Goal: Check status: Check status

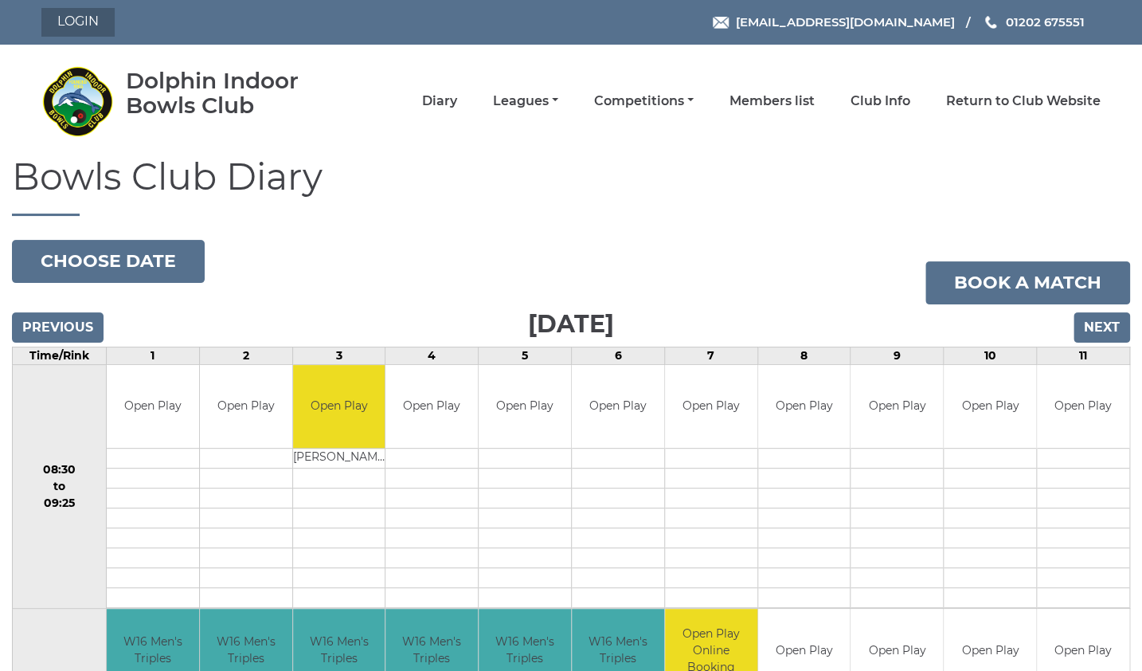
click at [84, 23] on link "Login" at bounding box center [77, 22] width 73 height 29
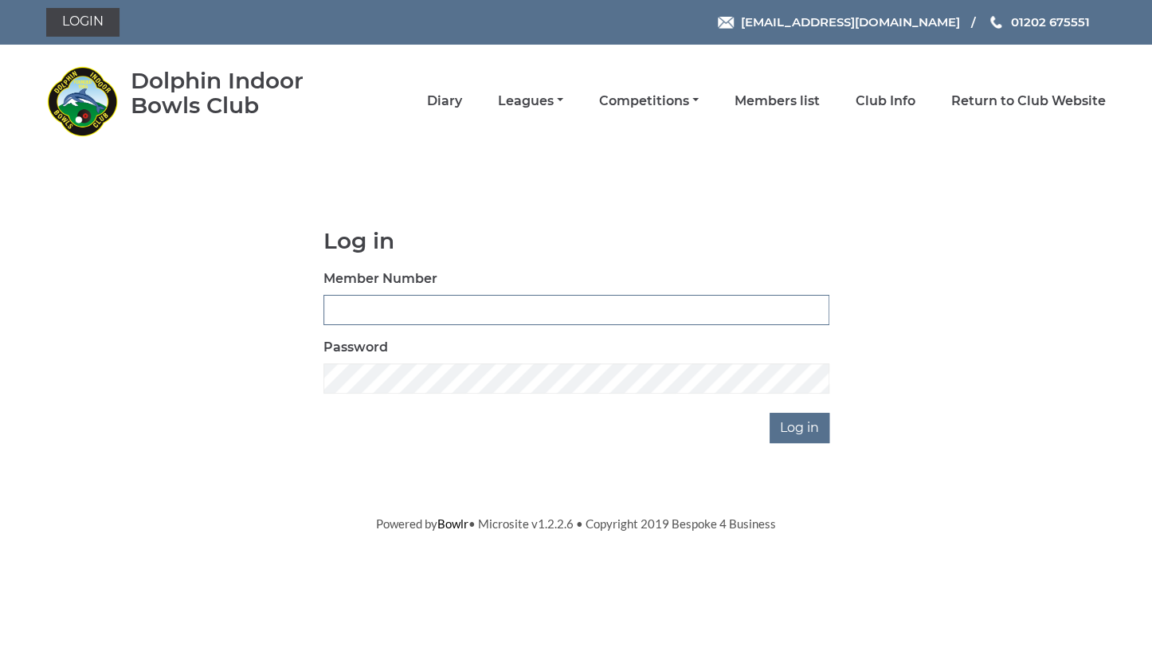
type input "3734"
click at [803, 422] on input "Log in" at bounding box center [799, 428] width 60 height 30
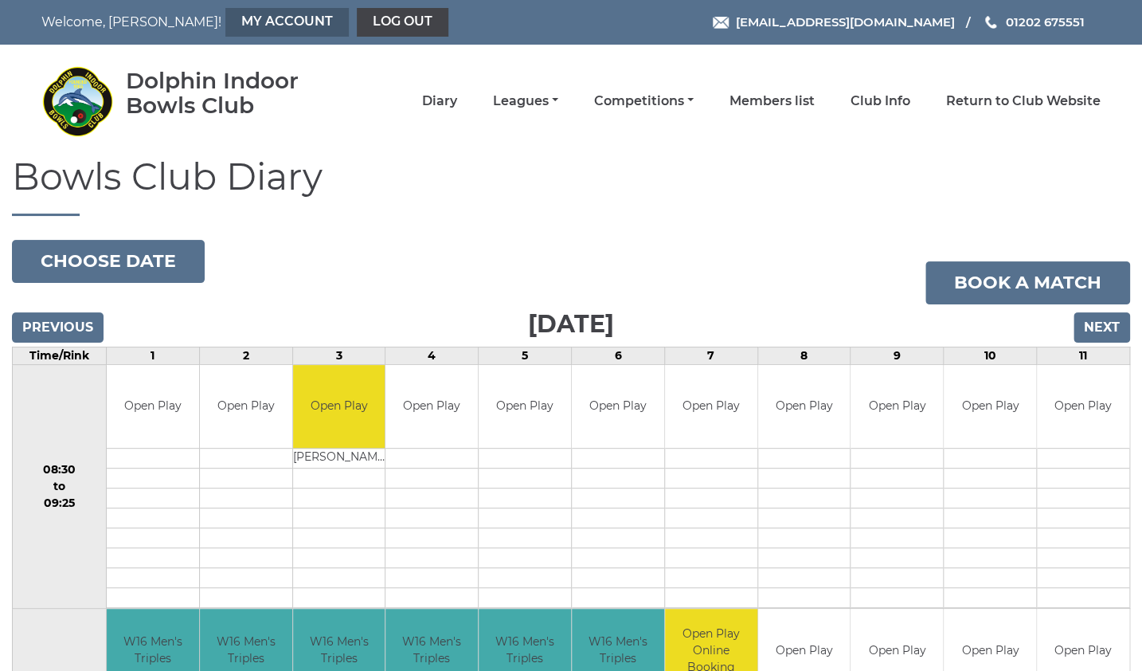
click at [225, 27] on link "My Account" at bounding box center [286, 22] width 123 height 29
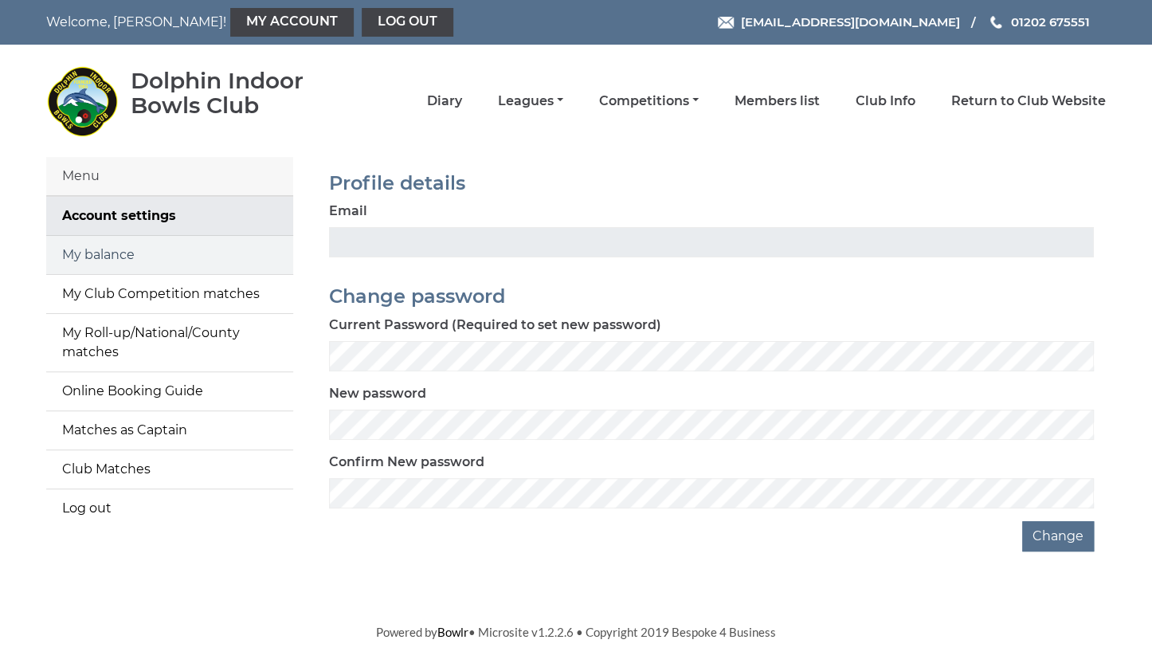
click at [149, 256] on link "My balance" at bounding box center [169, 255] width 247 height 38
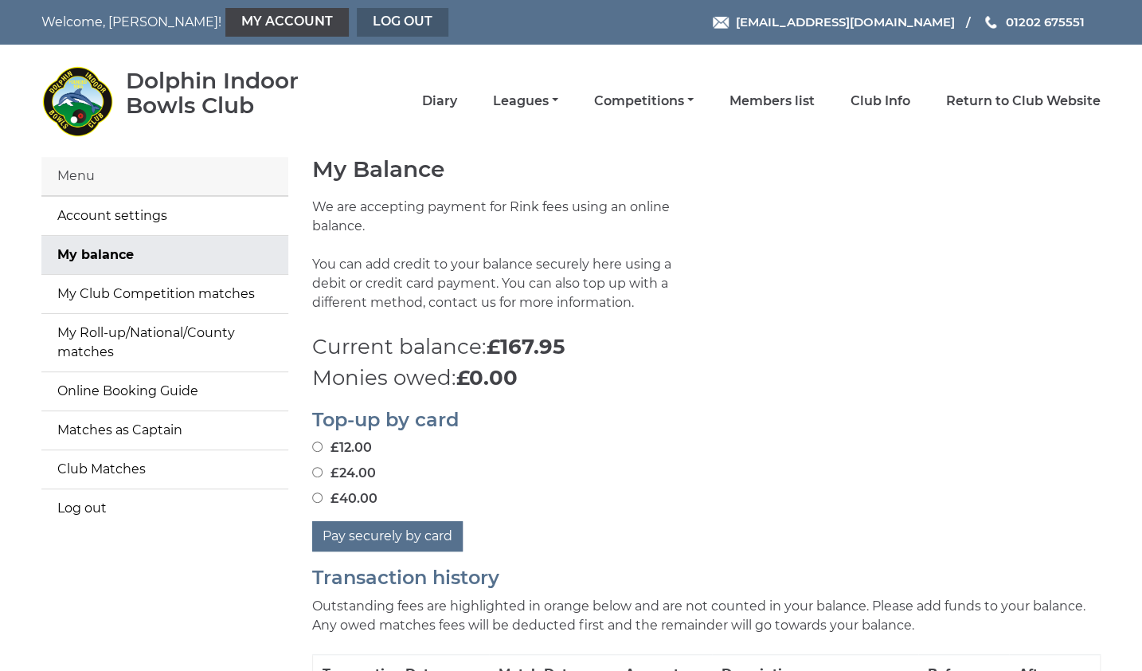
click at [357, 25] on link "Log out" at bounding box center [403, 22] width 92 height 29
